Goal: Task Accomplishment & Management: Manage account settings

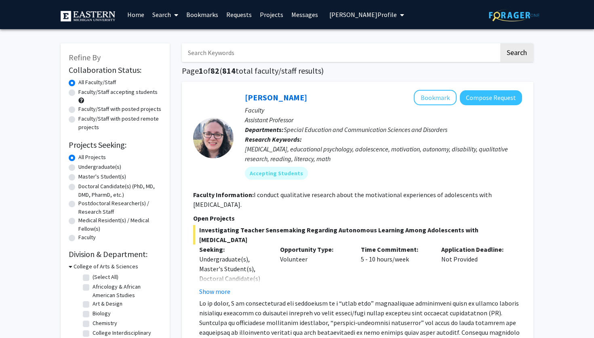
click at [341, 14] on span "Sara Abuzir's Profile" at bounding box center [363, 15] width 68 height 8
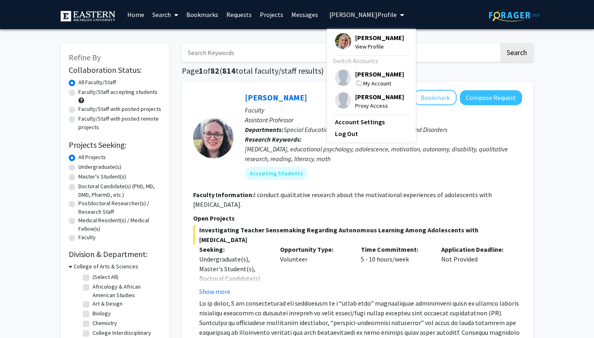
click at [362, 72] on span "[PERSON_NAME]" at bounding box center [379, 74] width 49 height 9
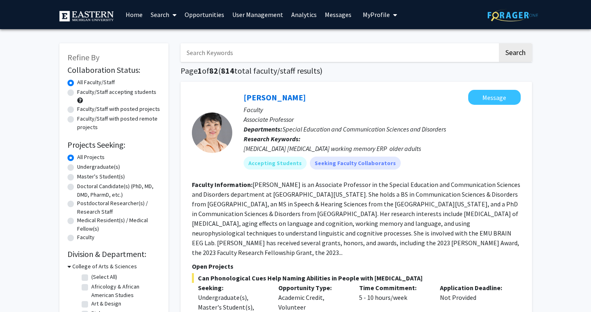
click at [265, 15] on link "User Management" at bounding box center [257, 14] width 59 height 28
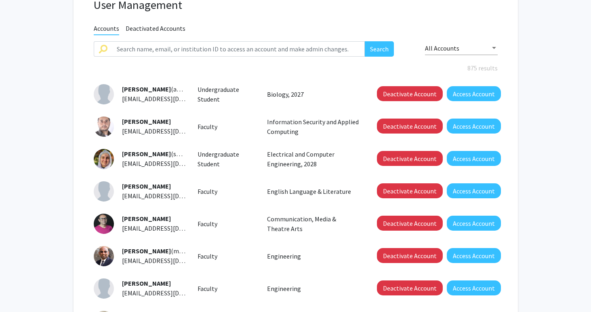
scroll to position [72, 0]
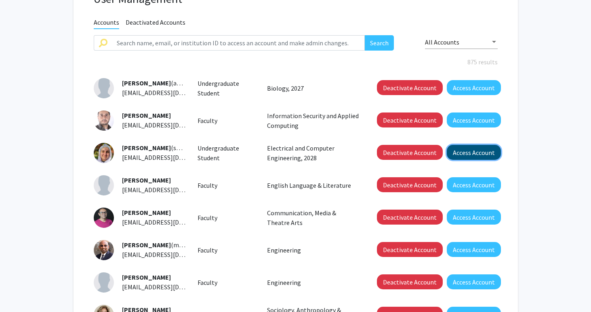
click at [462, 152] on button "Access Account" at bounding box center [474, 152] width 54 height 15
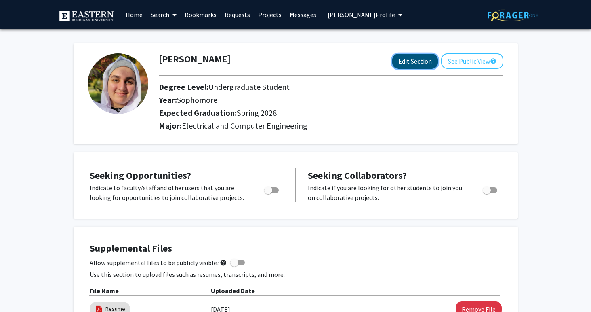
click at [416, 61] on button "Edit Section" at bounding box center [416, 61] width 46 height 15
select select "sophomore"
select select "41: spring_2028"
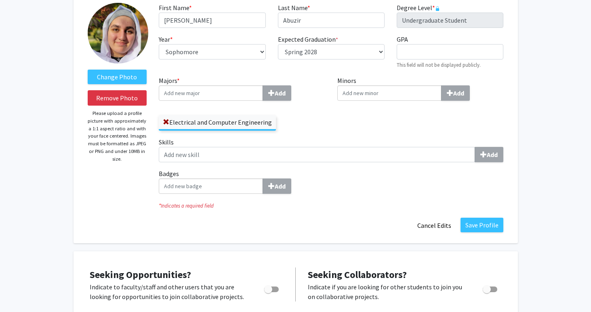
scroll to position [50, 0]
click at [204, 95] on input "Majors * Add" at bounding box center [211, 93] width 104 height 15
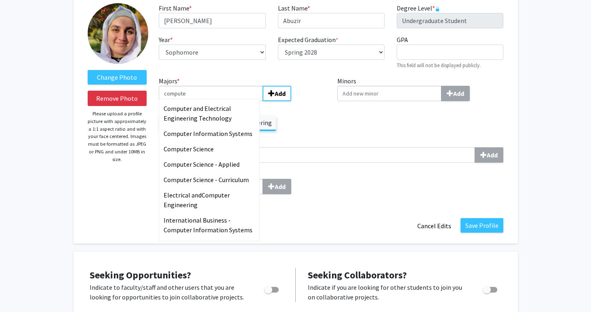
type input "computer"
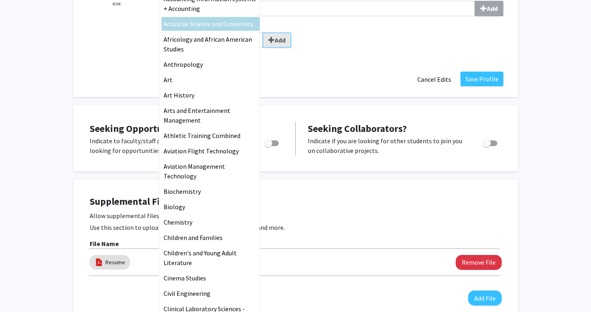
scroll to position [0, 0]
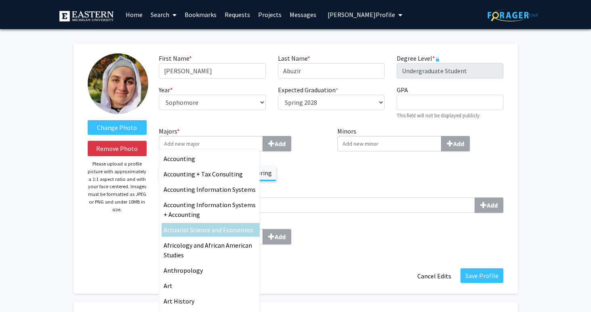
click at [313, 195] on div "Majors * Accounting Accounting + Tax Consulting Accounting Information Systems …" at bounding box center [331, 188] width 357 height 125
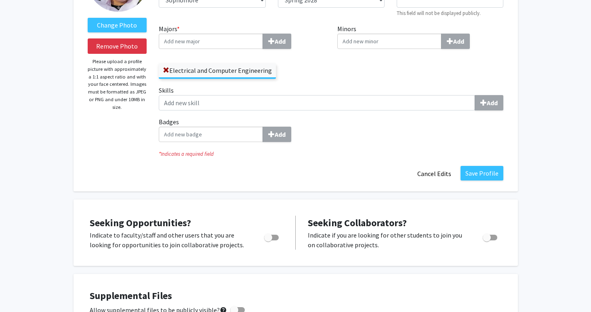
scroll to position [104, 0]
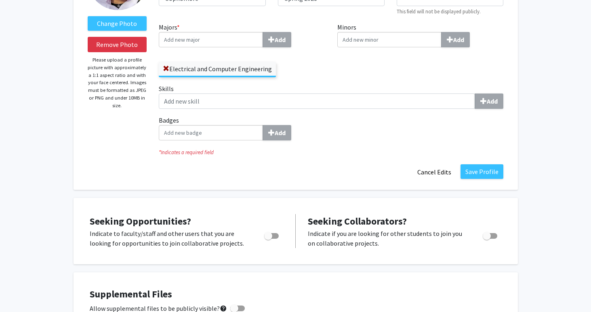
click at [220, 44] on input "Majors * Add" at bounding box center [211, 39] width 104 height 15
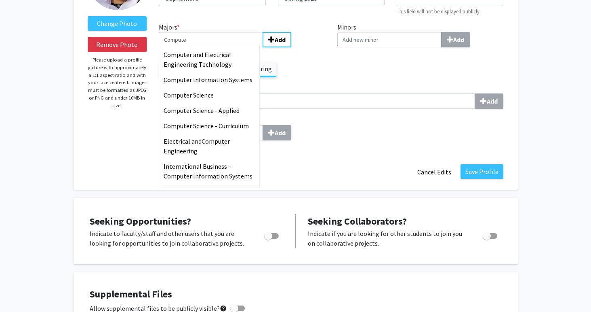
type input "Computer"
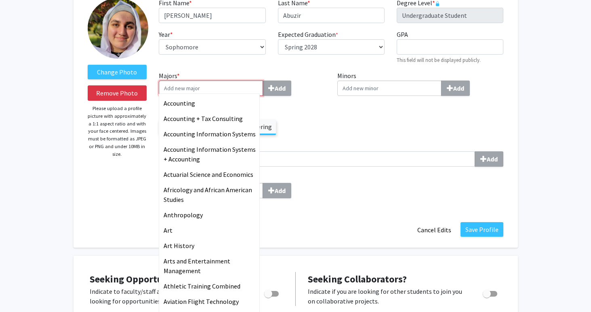
scroll to position [0, 0]
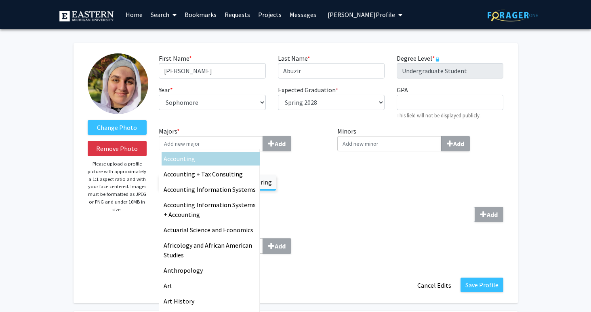
click at [326, 173] on div "Majors * Accounting Accounting + Tax Consulting Accounting Information Systems …" at bounding box center [242, 161] width 179 height 71
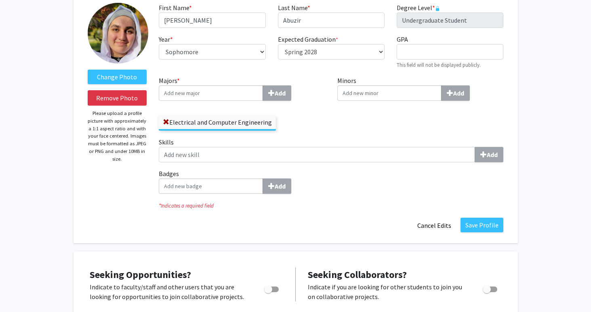
scroll to position [53, 0]
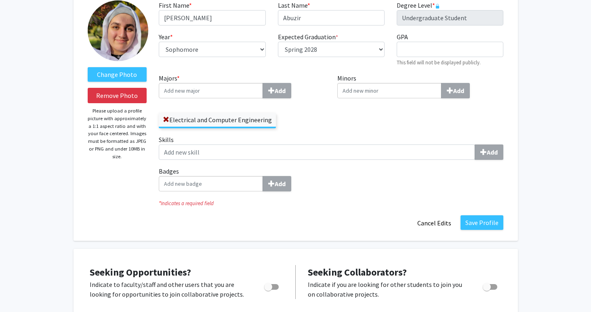
click at [212, 184] on input "Badges Add" at bounding box center [211, 183] width 104 height 15
type input "U"
click at [102, 201] on div "Change Photo Remove Photo Please upload a profile picture with approximately a …" at bounding box center [118, 115] width 72 height 230
click at [199, 187] on input "Badges Add" at bounding box center [211, 183] width 104 height 15
type input "Under"
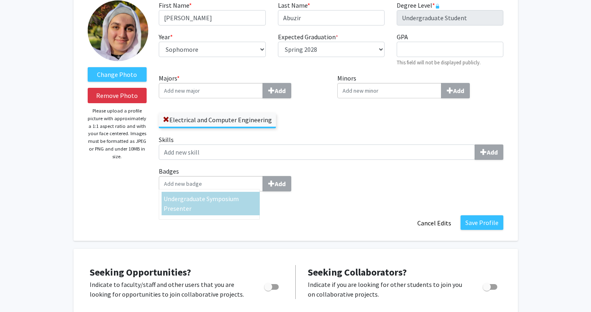
click at [149, 196] on div "Change Photo Remove Photo Please upload a profile picture with approximately a …" at bounding box center [118, 115] width 72 height 230
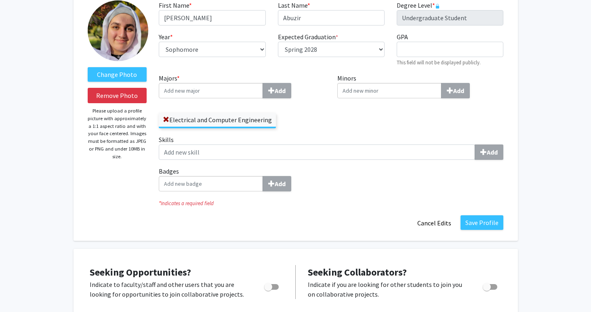
click at [205, 186] on input "Badges Add" at bounding box center [211, 183] width 104 height 15
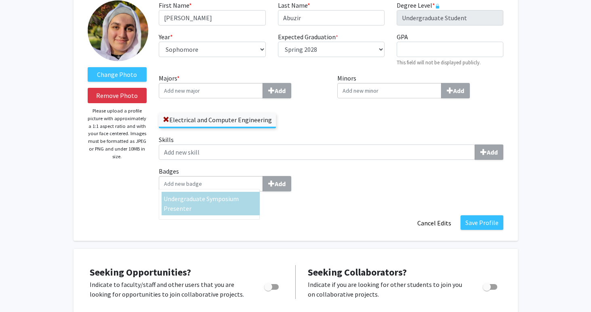
click at [115, 206] on div "Change Photo Remove Photo Please upload a profile picture with approximately a …" at bounding box center [118, 115] width 72 height 230
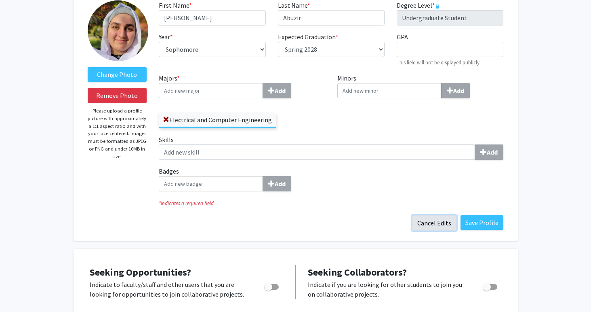
click at [427, 220] on button "Cancel Edits" at bounding box center [434, 222] width 44 height 15
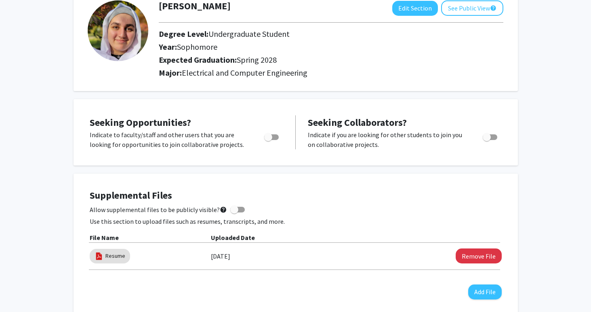
scroll to position [0, 0]
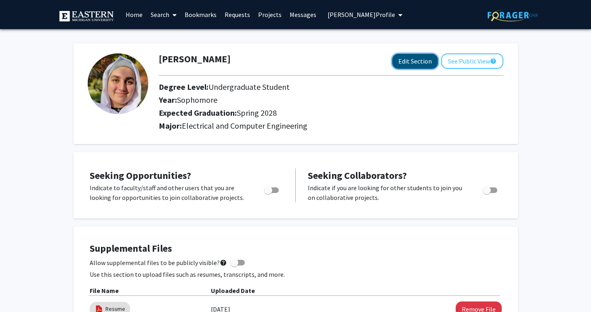
click at [418, 64] on button "Edit Section" at bounding box center [416, 61] width 46 height 15
select select "sophomore"
select select "41: spring_2028"
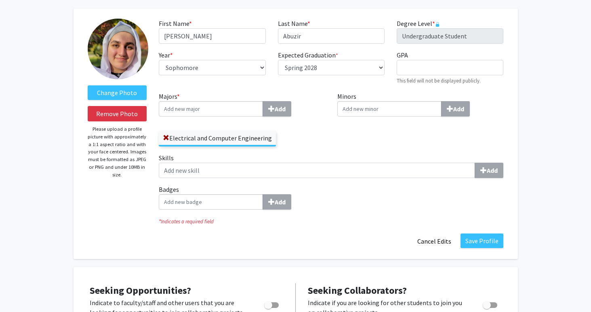
scroll to position [32, 0]
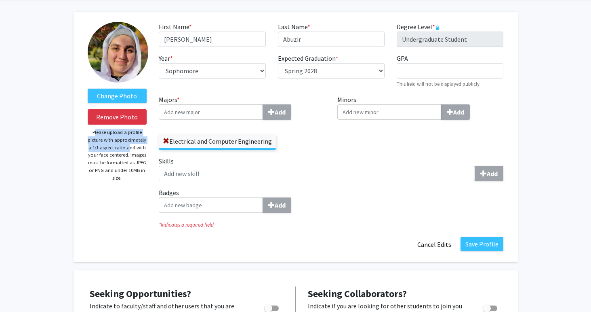
drag, startPoint x: 91, startPoint y: 134, endPoint x: 126, endPoint y: 146, distance: 37.1
click at [126, 146] on p "Please upload a profile picture with approximately a 1:1 aspect ratio and with …" at bounding box center [117, 155] width 59 height 53
click at [125, 98] on label "Change Photo" at bounding box center [117, 96] width 59 height 15
click at [0, 0] on input "Change Photo" at bounding box center [0, 0] width 0 height 0
click at [152, 84] on div "Change Photo Remove Photo Please upload a profile picture with approximately a …" at bounding box center [118, 137] width 72 height 230
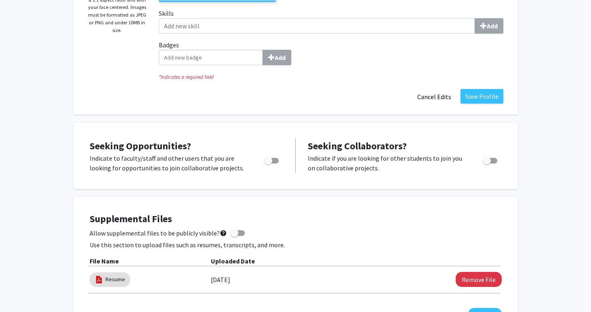
scroll to position [53, 0]
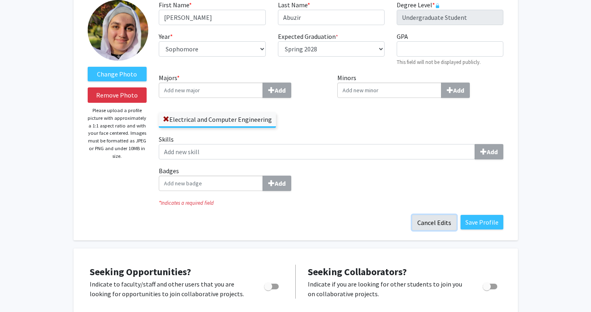
click at [442, 226] on button "Cancel Edits" at bounding box center [434, 222] width 44 height 15
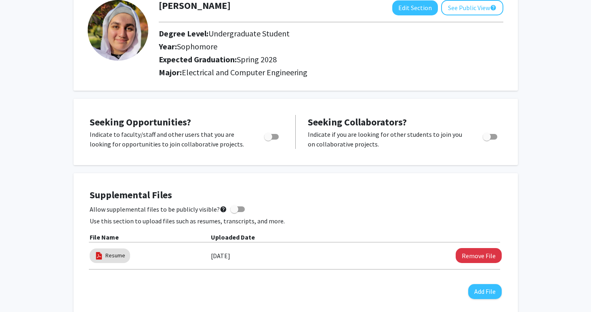
scroll to position [0, 0]
